Goal: Task Accomplishment & Management: Use online tool/utility

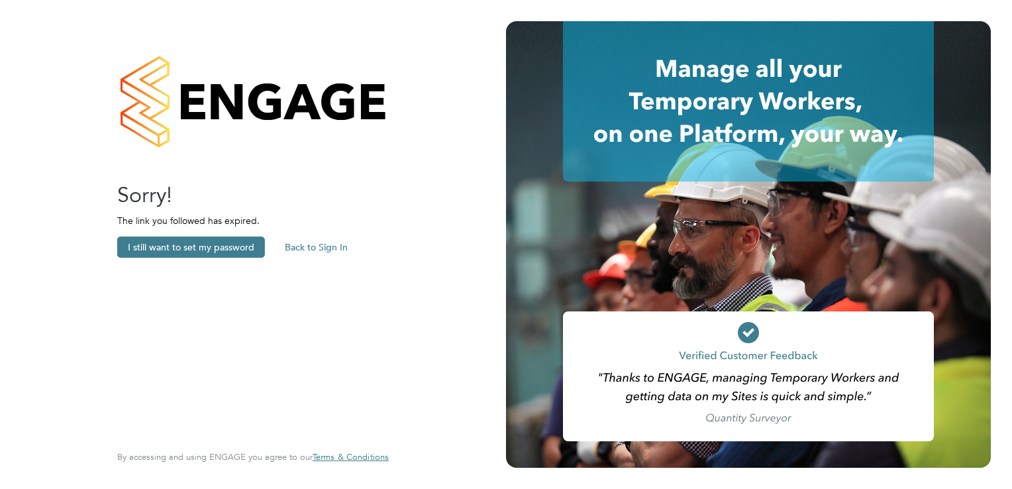
click at [303, 242] on button "Back to Sign In" at bounding box center [316, 246] width 84 height 21
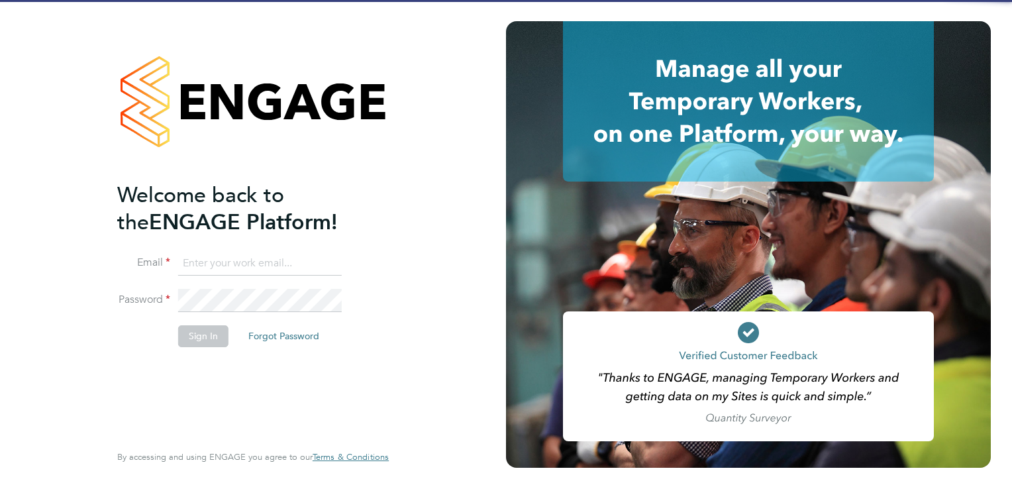
type input "[PERSON_NAME][EMAIL_ADDRESS][DOMAIN_NAME][PERSON_NAME]"
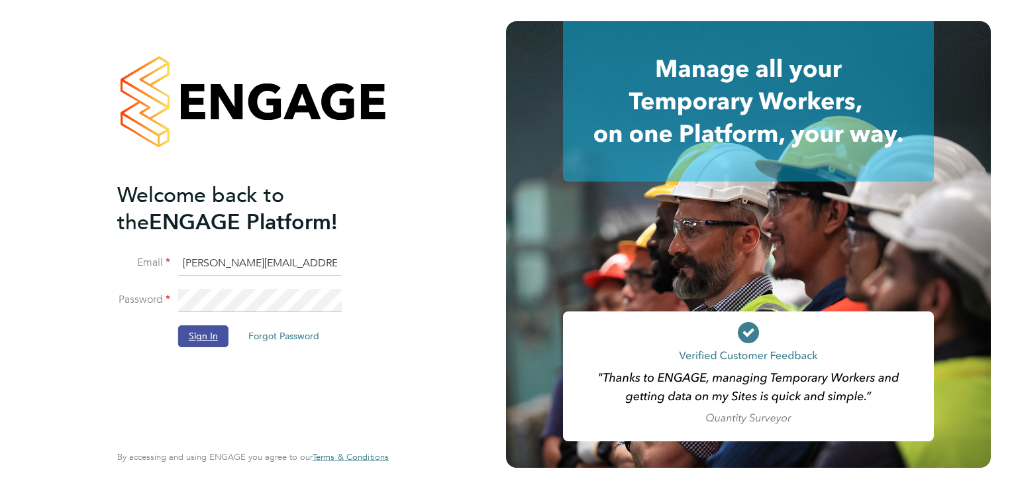
click at [202, 334] on button "Sign In" at bounding box center [203, 335] width 50 height 21
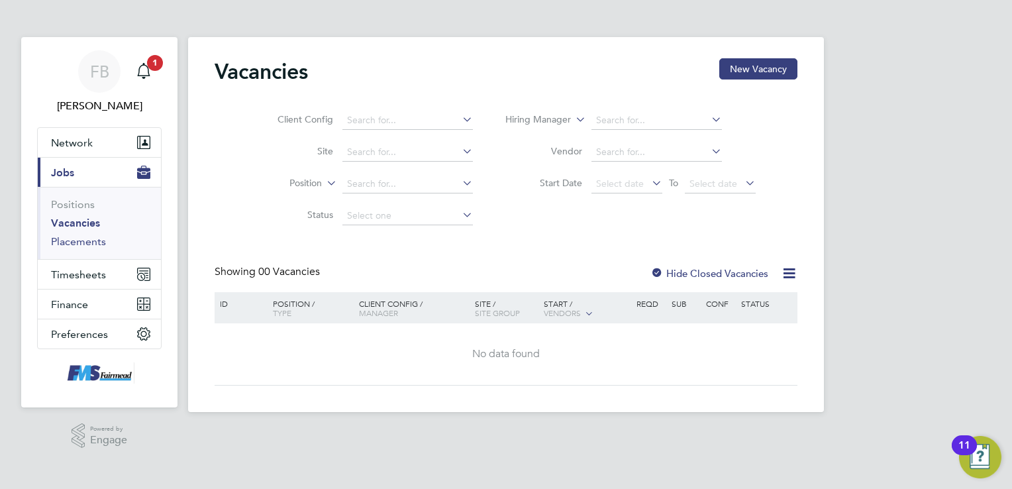
click at [74, 240] on link "Placements" at bounding box center [78, 241] width 55 height 13
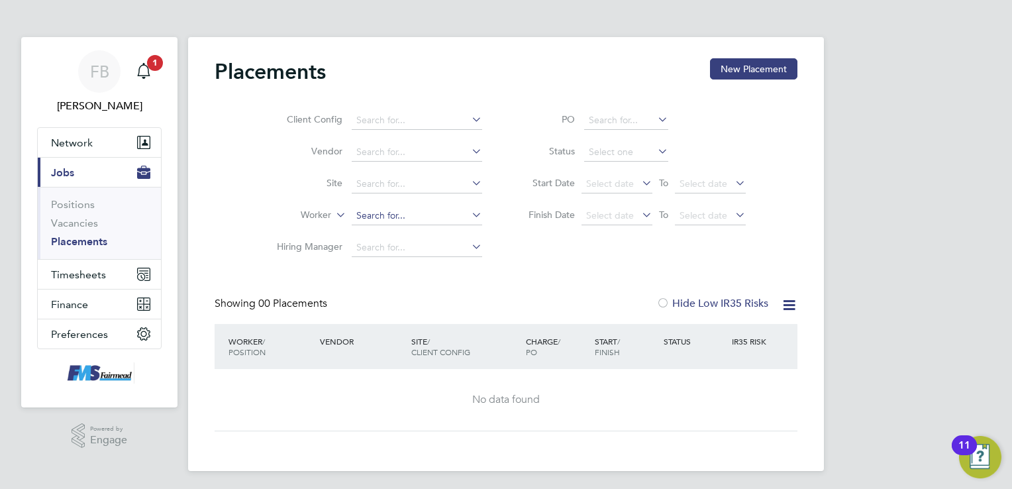
click at [372, 215] on input at bounding box center [417, 216] width 130 height 19
type input "g"
type input "nede"
click at [72, 220] on link "Vacancies" at bounding box center [74, 223] width 47 height 13
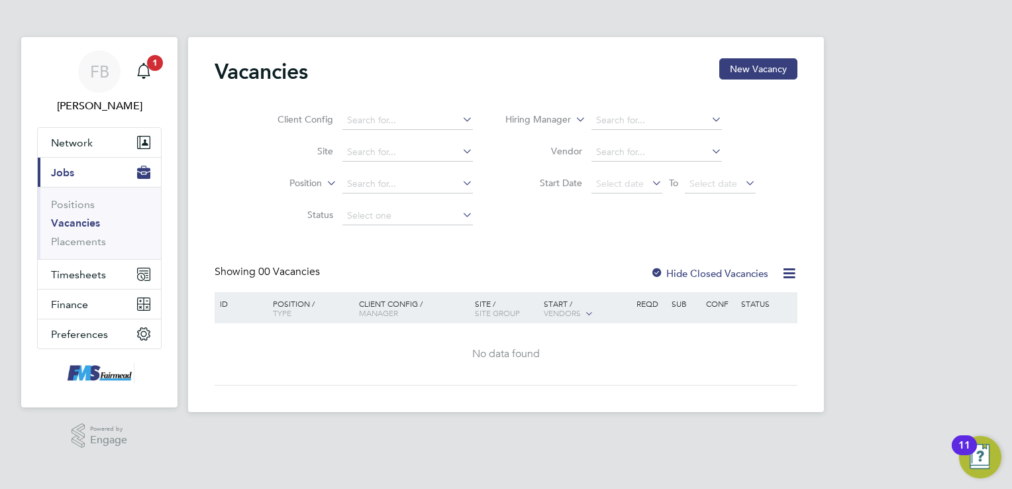
click at [324, 181] on icon at bounding box center [324, 180] width 0 height 12
click at [573, 114] on icon at bounding box center [573, 116] width 0 height 12
click at [573, 113] on icon at bounding box center [573, 116] width 0 height 12
click at [666, 146] on input at bounding box center [656, 152] width 130 height 19
click at [85, 205] on link "Positions" at bounding box center [73, 204] width 44 height 13
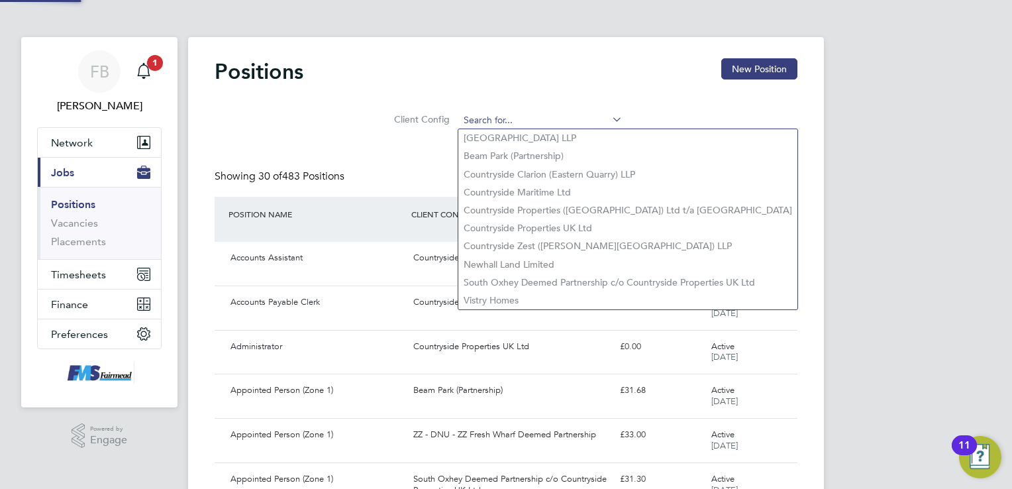
click at [517, 115] on input at bounding box center [541, 120] width 164 height 19
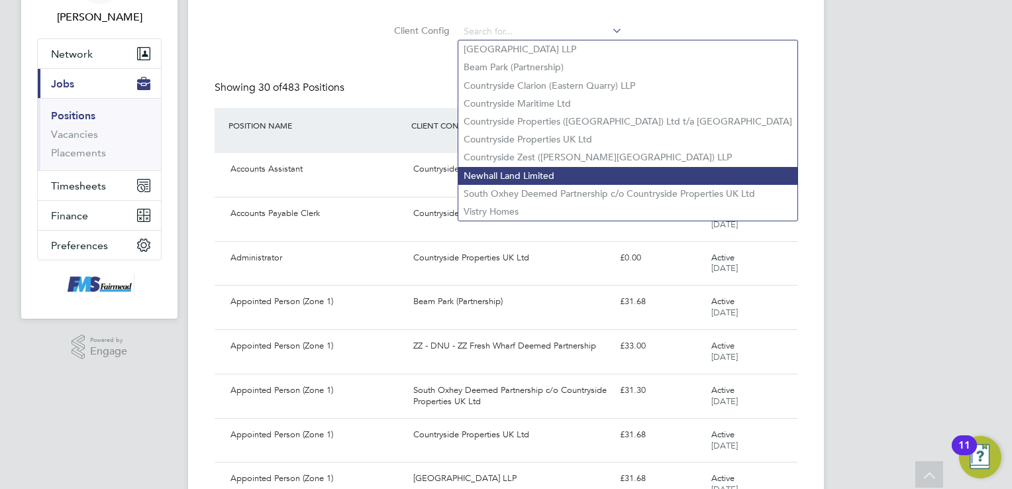
scroll to position [66, 0]
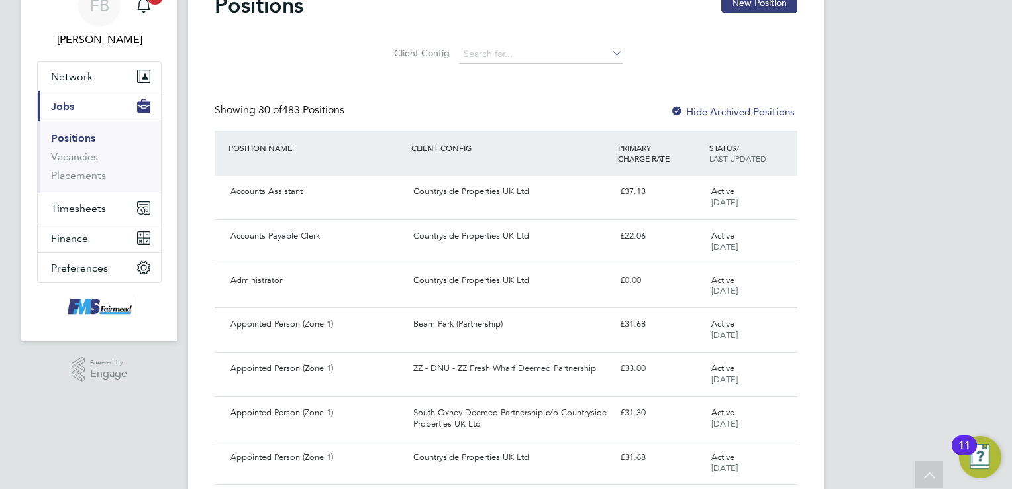
click at [480, 57] on input at bounding box center [541, 54] width 164 height 19
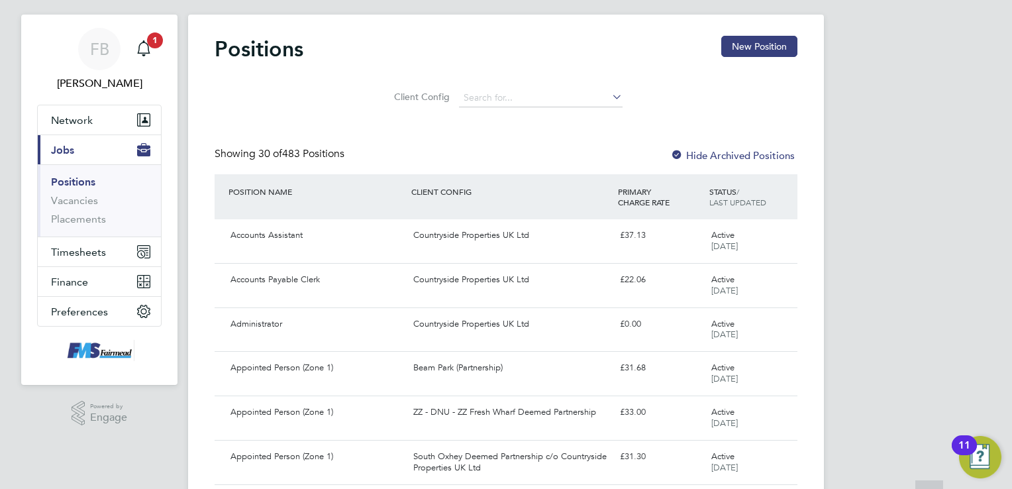
scroll to position [0, 0]
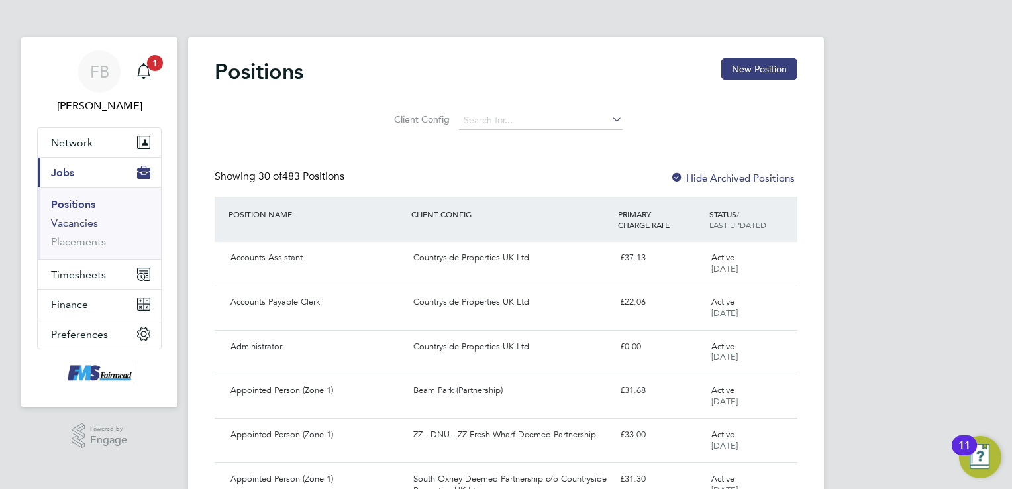
drag, startPoint x: 68, startPoint y: 223, endPoint x: 76, endPoint y: 222, distance: 8.0
click at [68, 223] on link "Vacancies" at bounding box center [74, 223] width 47 height 13
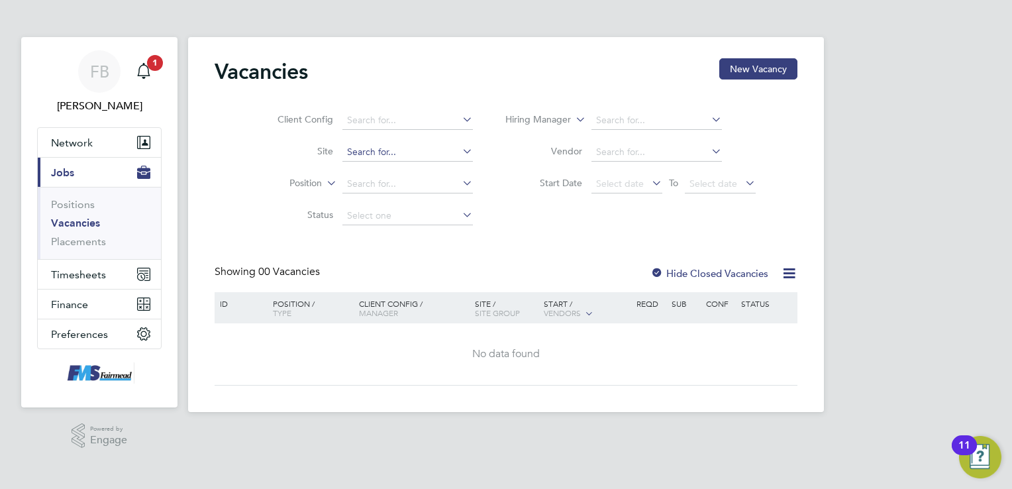
click at [366, 152] on input at bounding box center [407, 152] width 130 height 19
click at [374, 169] on li "[PERSON_NAME][STREET_ADDRESS]" at bounding box center [428, 169] width 173 height 17
type input "[PERSON_NAME][STREET_ADDRESS]"
